Goal: Task Accomplishment & Management: Manage account settings

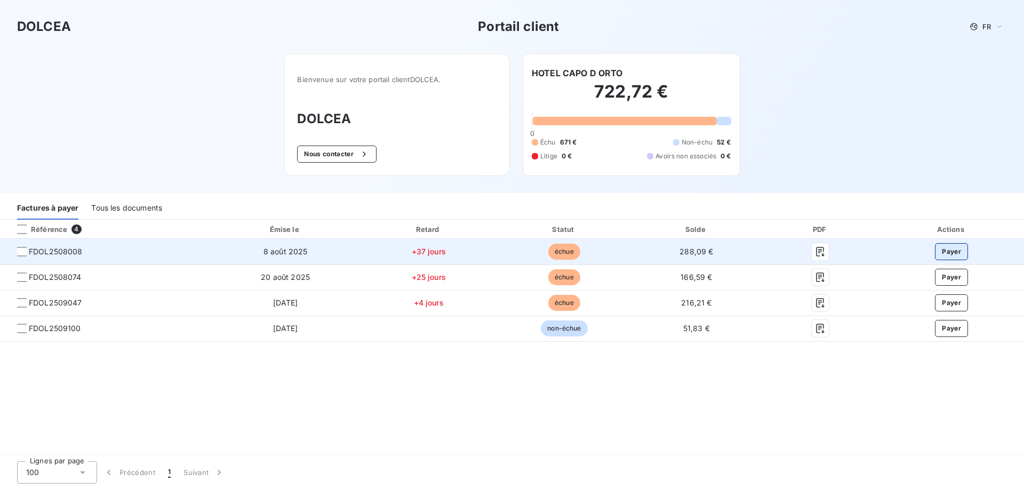
click at [951, 253] on button "Payer" at bounding box center [951, 251] width 33 height 17
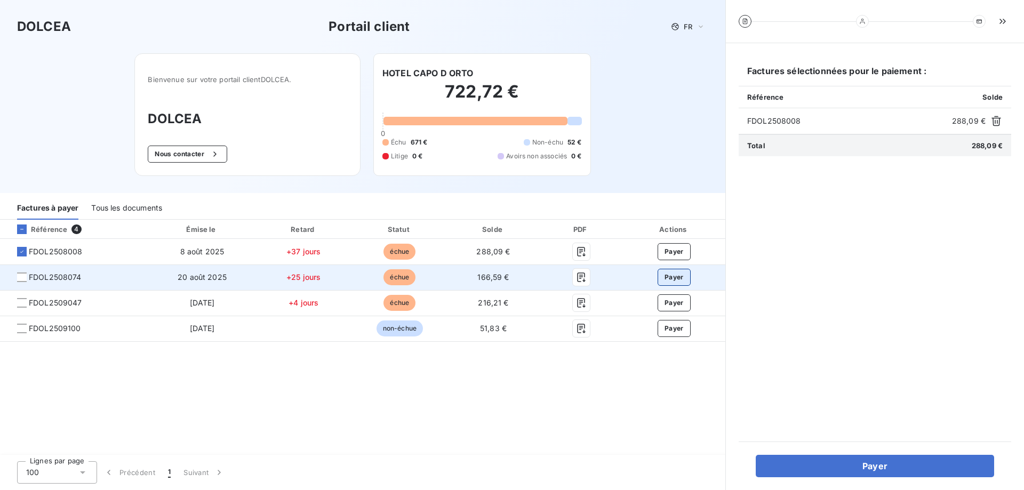
click at [670, 276] on button "Payer" at bounding box center [674, 277] width 33 height 17
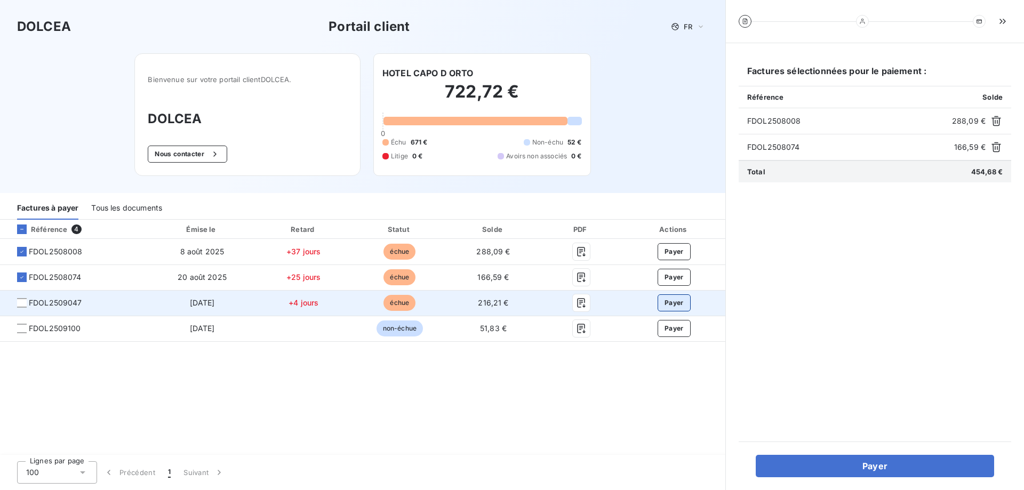
click at [675, 302] on button "Payer" at bounding box center [674, 302] width 33 height 17
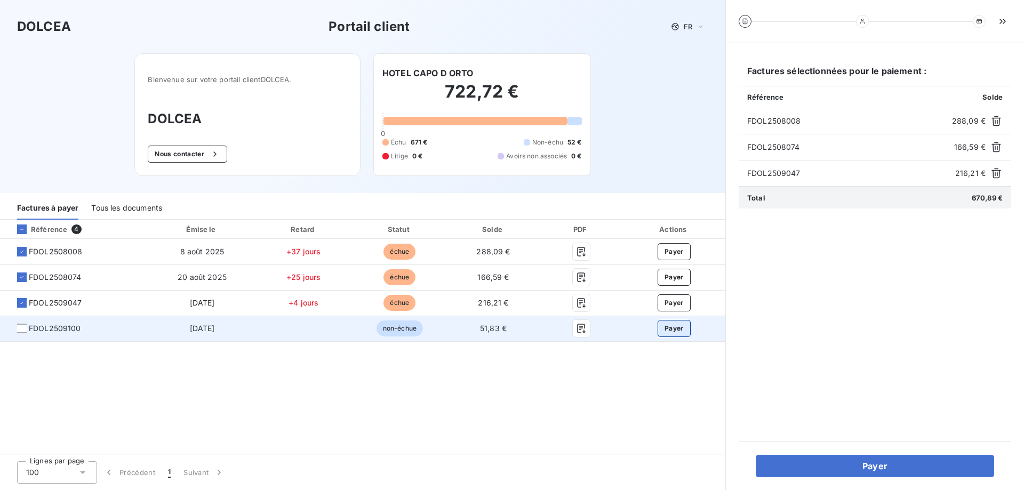
click at [670, 330] on button "Payer" at bounding box center [674, 328] width 33 height 17
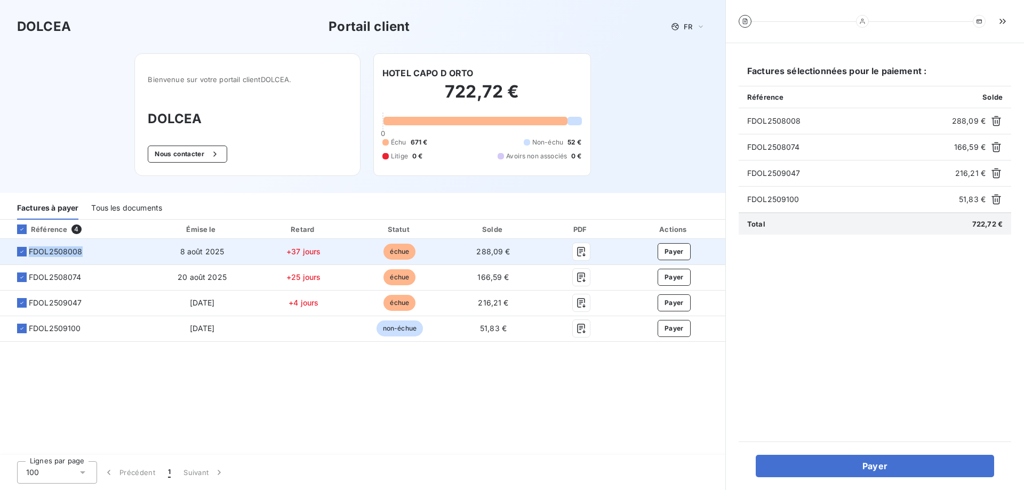
drag, startPoint x: 92, startPoint y: 252, endPoint x: 30, endPoint y: 255, distance: 62.0
click at [30, 255] on span "FDOL2508008" at bounding box center [75, 251] width 132 height 11
copy span "FDOL2508008"
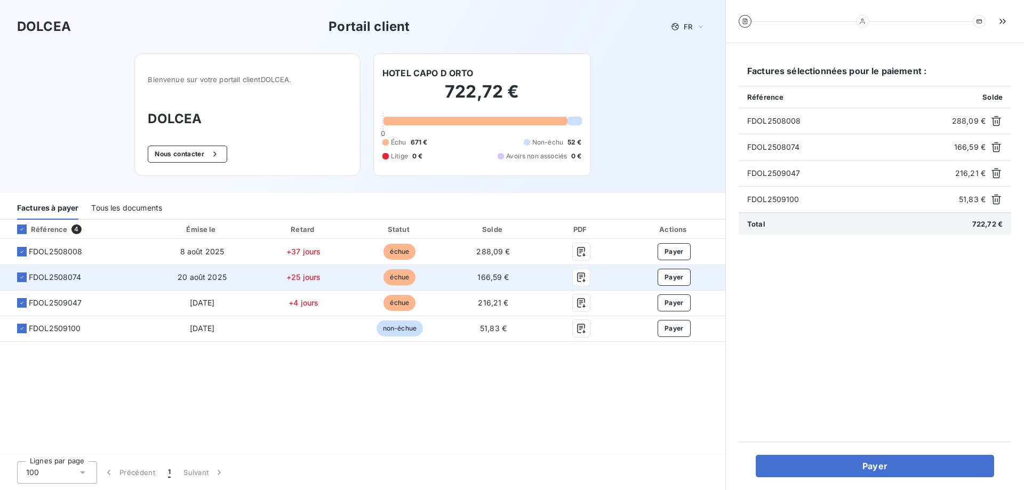
click at [89, 269] on td "FDOL2508074" at bounding box center [74, 278] width 149 height 26
drag, startPoint x: 87, startPoint y: 277, endPoint x: 29, endPoint y: 284, distance: 59.2
click at [29, 284] on td "FDOL2508074" at bounding box center [74, 278] width 149 height 26
copy span "FDOL2508074"
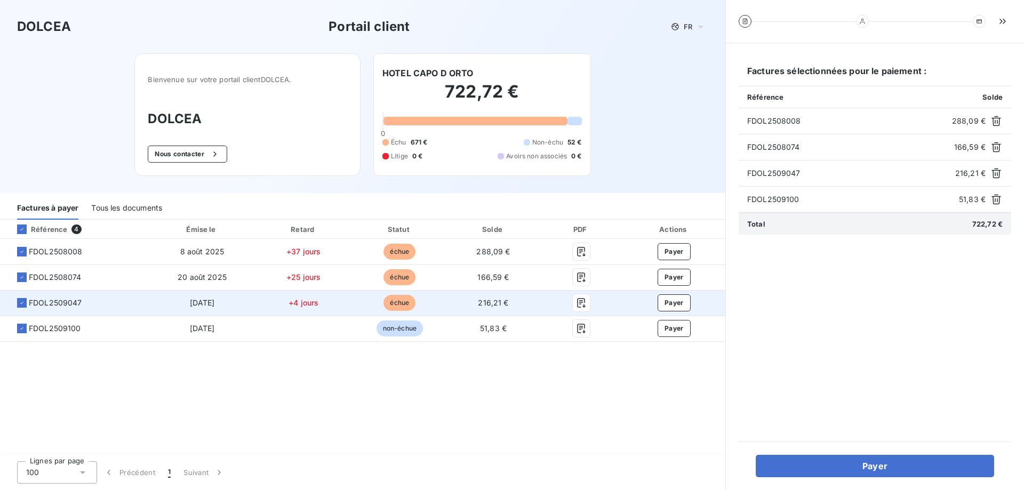
click at [104, 303] on span "FDOL2509047" at bounding box center [75, 303] width 132 height 11
drag, startPoint x: 91, startPoint y: 299, endPoint x: 29, endPoint y: 309, distance: 62.7
click at [29, 309] on td "FDOL2509047" at bounding box center [74, 303] width 149 height 26
copy span "FDOL2509047"
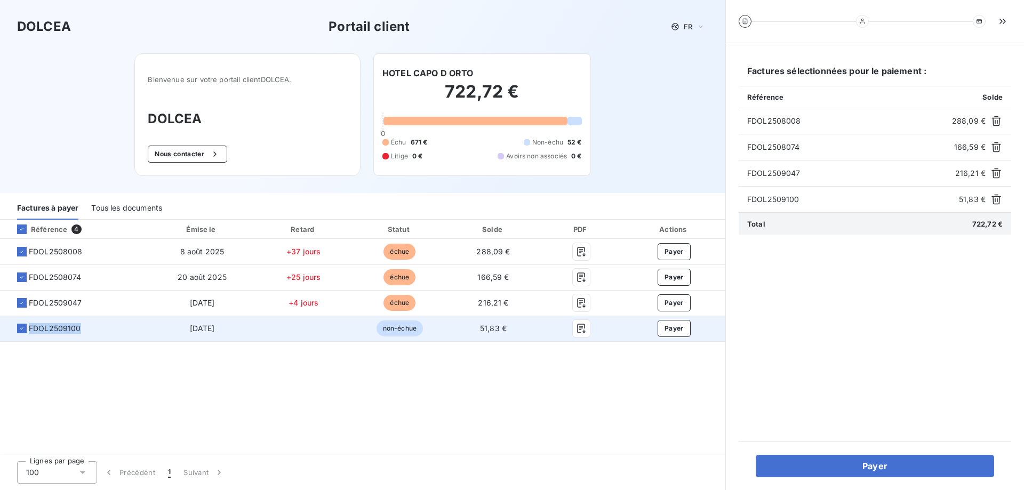
drag, startPoint x: 98, startPoint y: 329, endPoint x: 30, endPoint y: 333, distance: 67.9
click at [30, 333] on span "FDOL2509100" at bounding box center [75, 328] width 132 height 11
copy span "FDOL2509100"
